Goal: Task Accomplishment & Management: Use online tool/utility

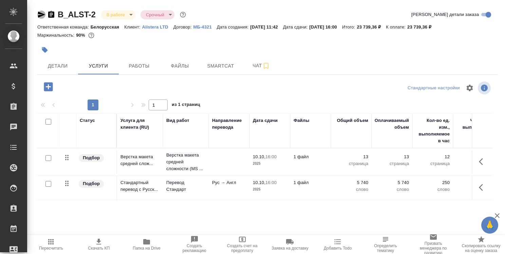
click at [41, 16] on icon "button" at bounding box center [41, 15] width 8 height 8
click at [52, 15] on icon "button" at bounding box center [51, 14] width 6 height 7
click at [145, 240] on icon "button" at bounding box center [146, 241] width 7 height 5
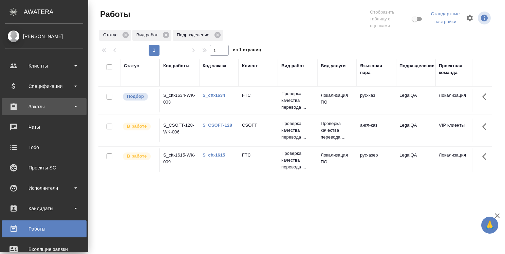
click at [39, 107] on div "Заказы" at bounding box center [44, 106] width 78 height 10
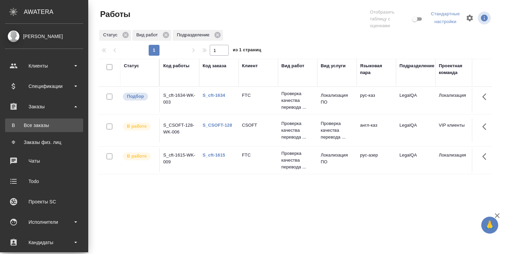
click at [41, 125] on div "Все заказы" at bounding box center [43, 125] width 71 height 7
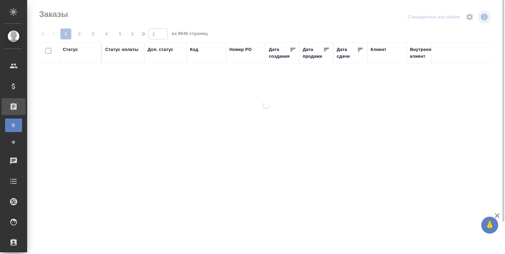
click at [197, 50] on div "Код" at bounding box center [194, 49] width 8 height 7
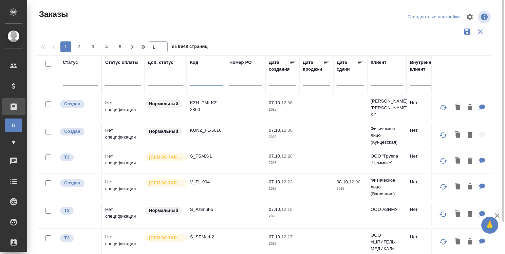
paste input "**[B_ALST-2]([URL][DOMAIN_NAME]"
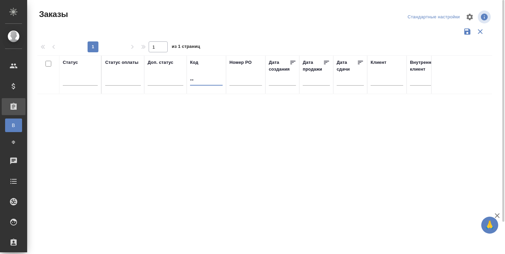
type input "*"
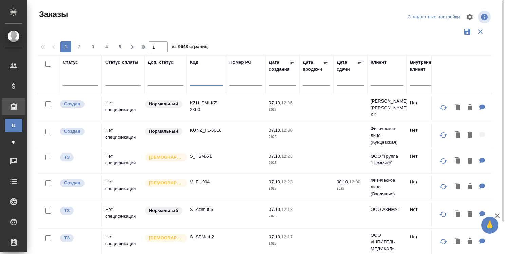
paste input "B_ALST-2"
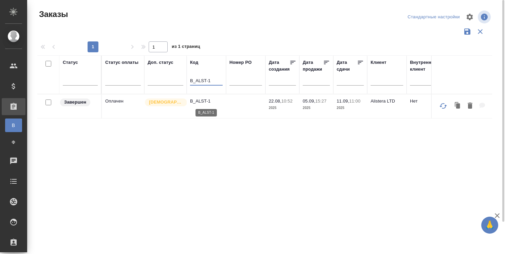
type input "B_ALST-1"
click at [208, 100] on p "B_ALST-1" at bounding box center [206, 101] width 33 height 7
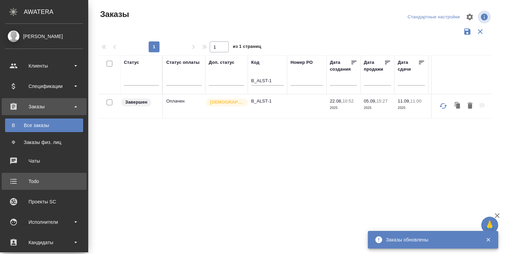
scroll to position [136, 0]
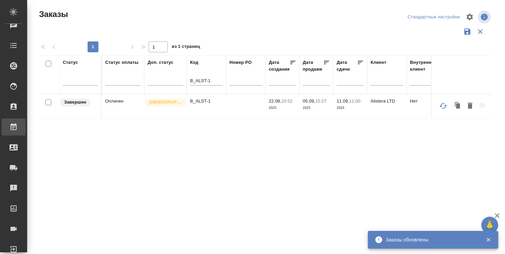
click at [14, 127] on div "Работы" at bounding box center [5, 127] width 17 height 10
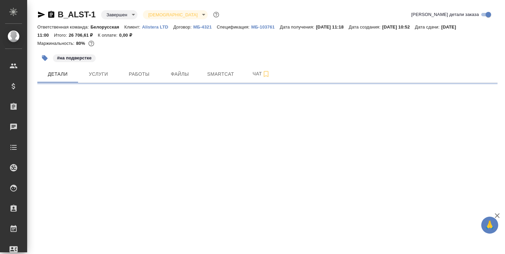
select select "RU"
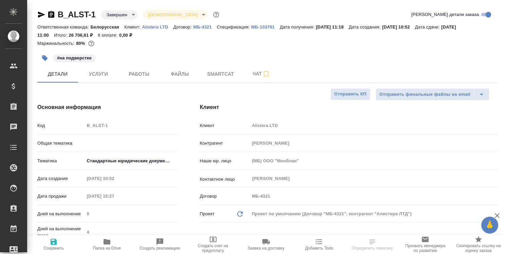
type textarea "x"
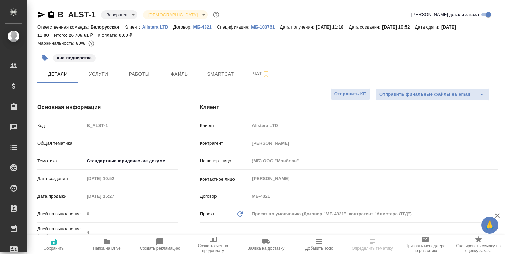
type textarea "x"
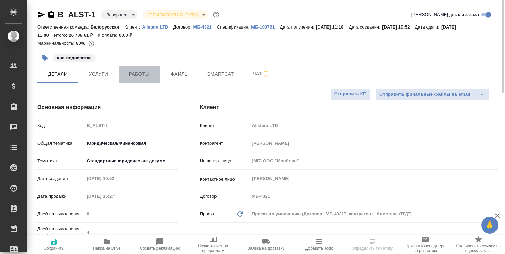
click at [144, 77] on span "Работы" at bounding box center [139, 74] width 33 height 8
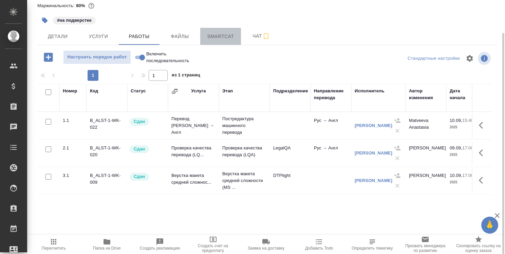
click at [220, 37] on span "Smartcat" at bounding box center [220, 36] width 33 height 8
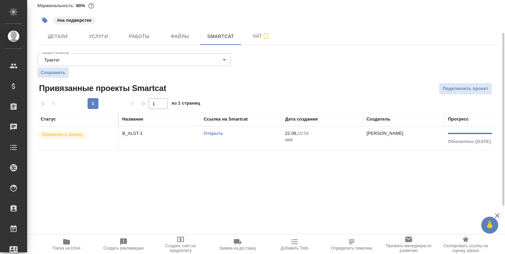
click at [216, 133] on link "Открыть" at bounding box center [213, 133] width 19 height 5
